Goal: Check status: Check status

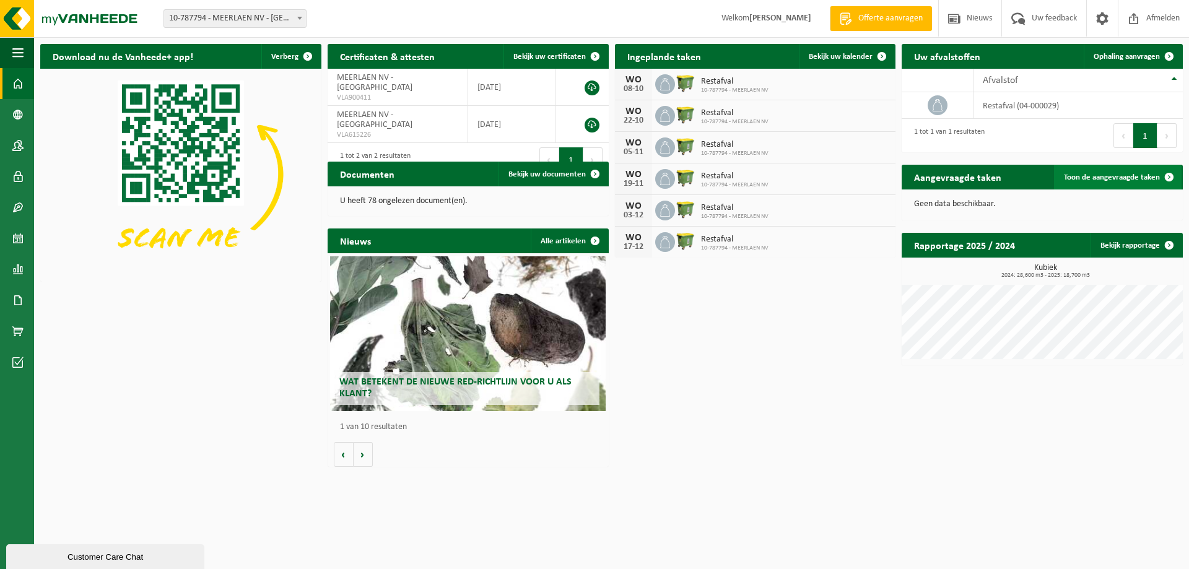
click at [1102, 176] on span "Toon de aangevraagde taken" at bounding box center [1112, 177] width 96 height 8
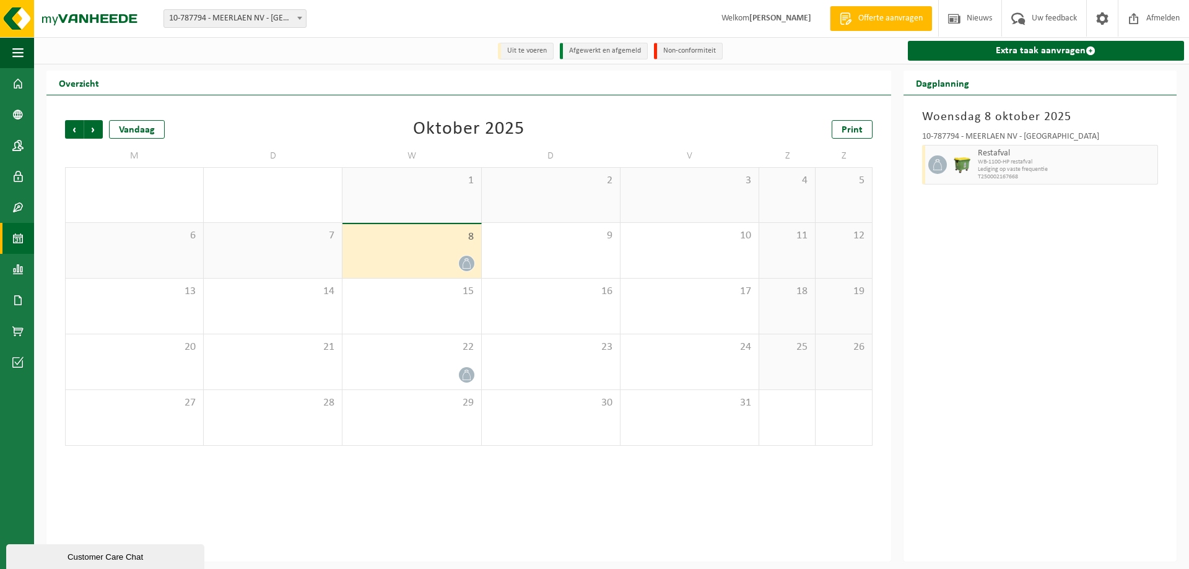
click at [434, 250] on div "8" at bounding box center [412, 251] width 138 height 54
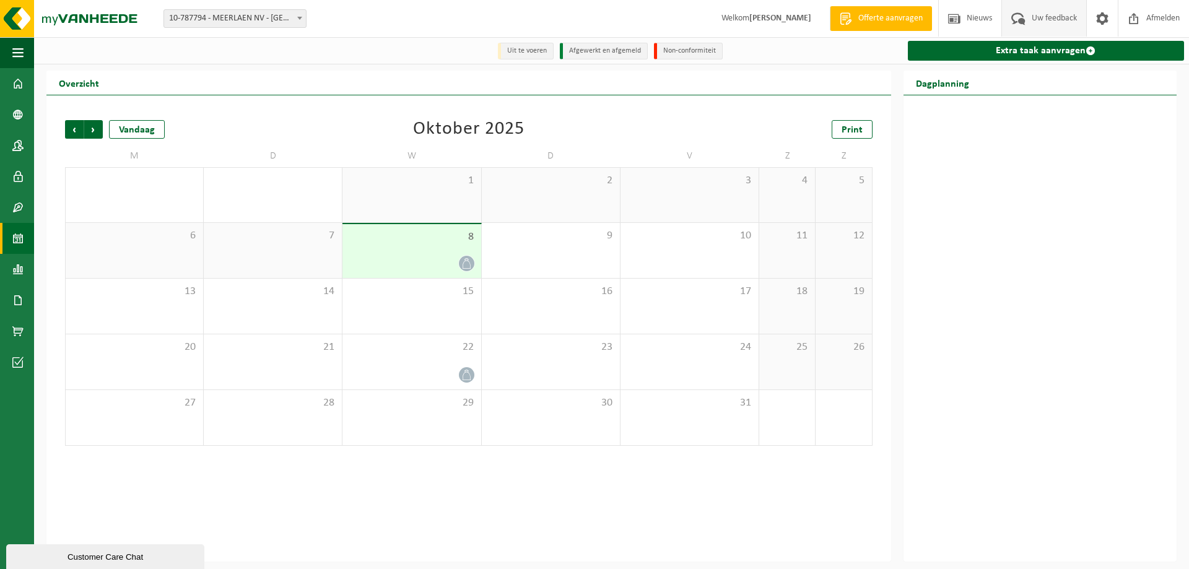
click at [1045, 17] on span "Uw feedback" at bounding box center [1054, 18] width 51 height 37
